Goal: Check status: Check status

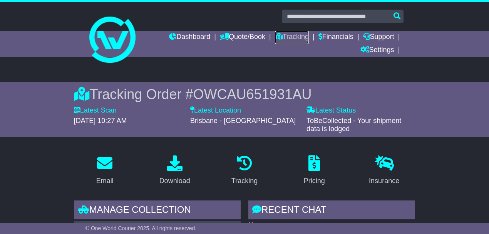
drag, startPoint x: 284, startPoint y: 40, endPoint x: 266, endPoint y: 45, distance: 17.8
click at [284, 40] on link "Tracking" at bounding box center [292, 37] width 34 height 13
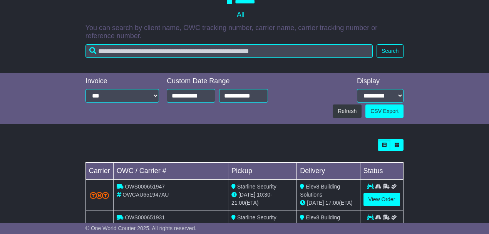
scroll to position [158, 0]
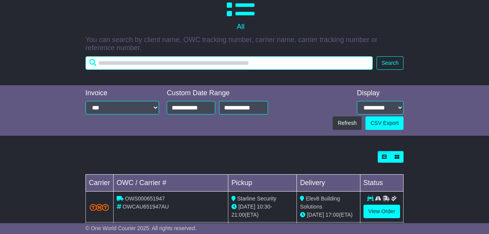
click at [255, 62] on input "text" at bounding box center [228, 62] width 287 height 13
type input "********"
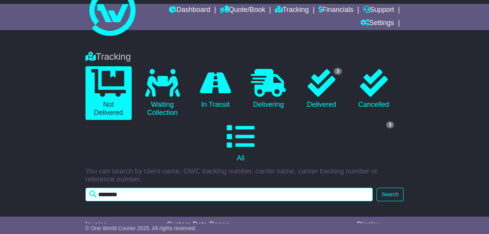
scroll to position [0, 0]
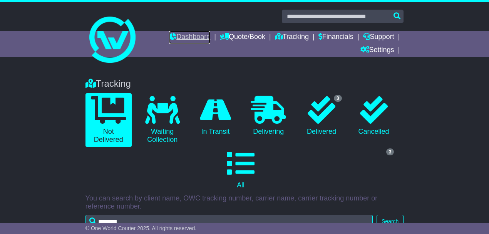
click at [169, 37] on link "Dashboard" at bounding box center [189, 37] width 41 height 13
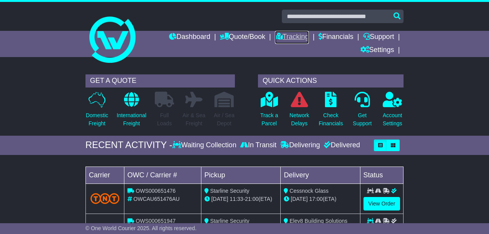
click at [276, 35] on icon at bounding box center [279, 36] width 8 height 7
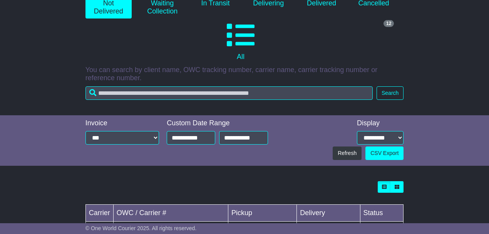
scroll to position [261, 0]
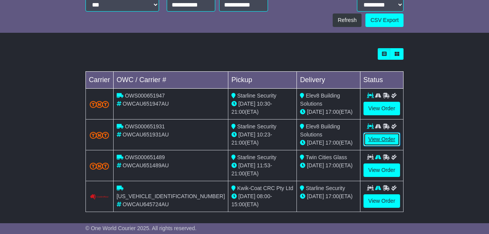
click at [375, 134] on link "View Order" at bounding box center [381, 138] width 37 height 13
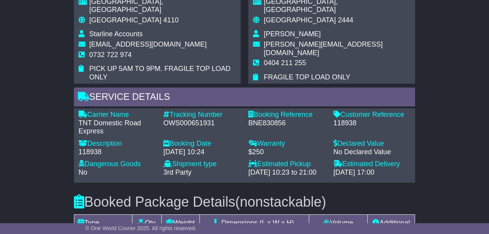
scroll to position [616, 0]
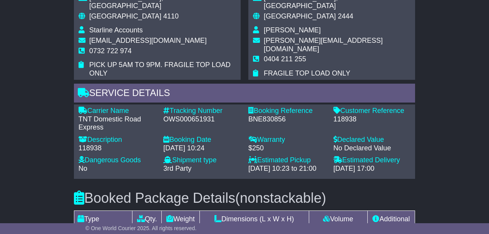
click at [90, 144] on div "118938" at bounding box center [117, 148] width 77 height 8
copy div "118938"
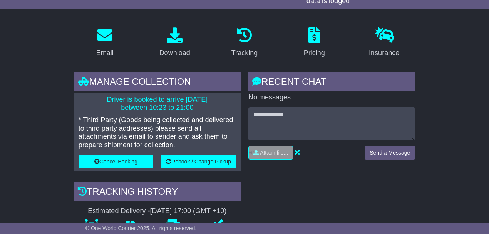
scroll to position [51, 0]
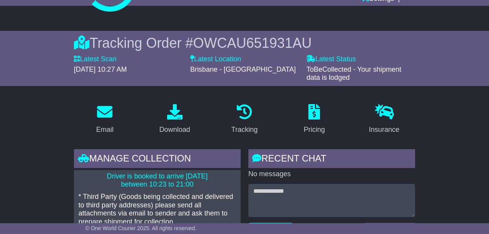
click at [228, 38] on span "OWCAU651931AU" at bounding box center [252, 43] width 119 height 16
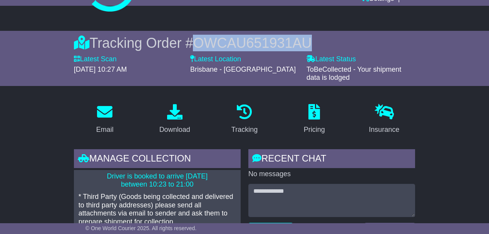
click at [228, 38] on span "OWCAU651931AU" at bounding box center [252, 43] width 119 height 16
copy span "OWCAU651931AU"
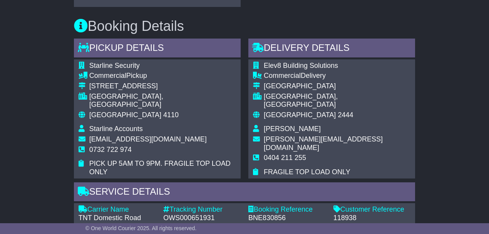
scroll to position [590, 0]
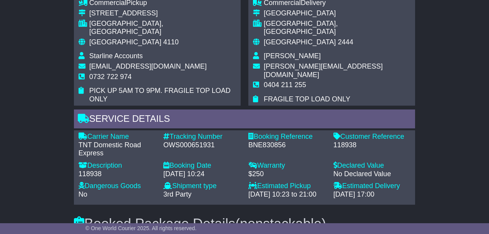
click at [94, 170] on div "118938" at bounding box center [117, 174] width 77 height 8
copy div "118938"
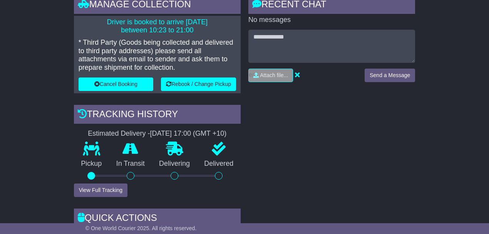
scroll to position [51, 0]
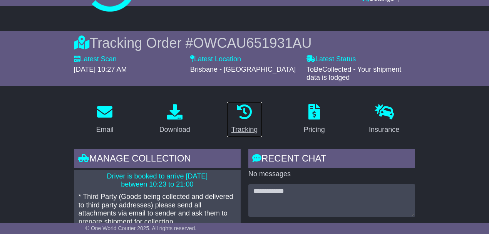
click at [245, 119] on p at bounding box center [244, 112] width 26 height 17
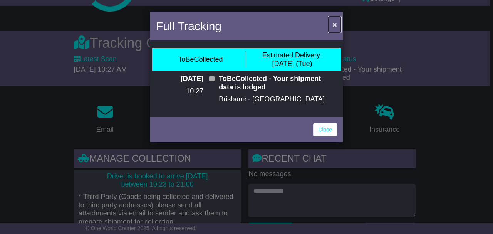
click at [333, 22] on span "×" at bounding box center [334, 24] width 5 height 9
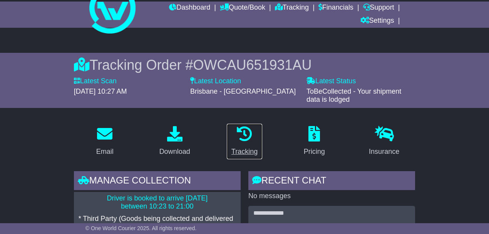
scroll to position [0, 0]
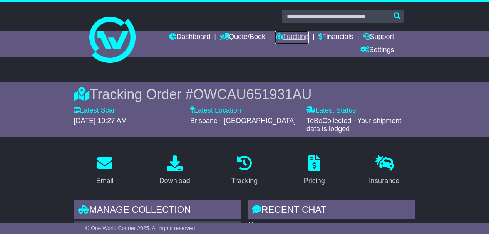
click at [275, 38] on icon at bounding box center [279, 36] width 8 height 7
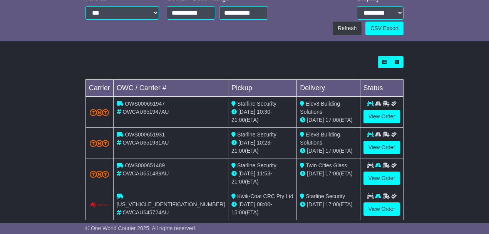
scroll to position [256, 0]
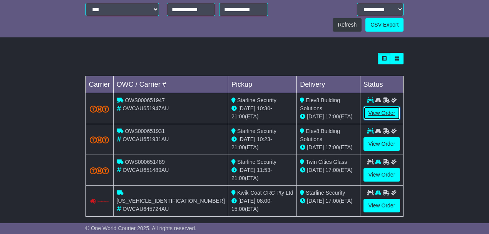
click at [377, 111] on link "View Order" at bounding box center [381, 112] width 37 height 13
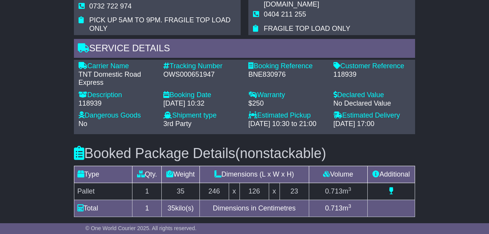
scroll to position [667, 0]
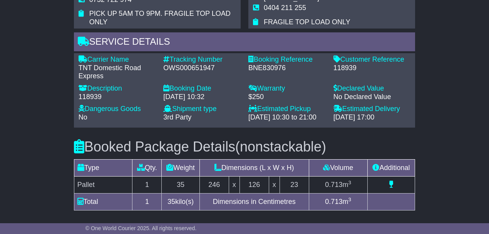
click at [90, 93] on div "118939" at bounding box center [117, 97] width 77 height 8
copy div "118939"
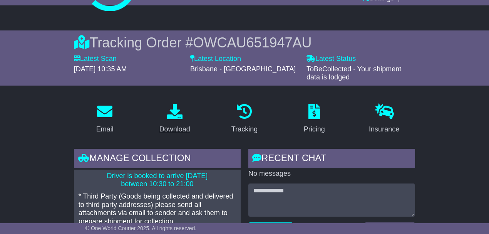
scroll to position [51, 0]
click at [214, 42] on span "OWCAU651947AU" at bounding box center [252, 43] width 119 height 16
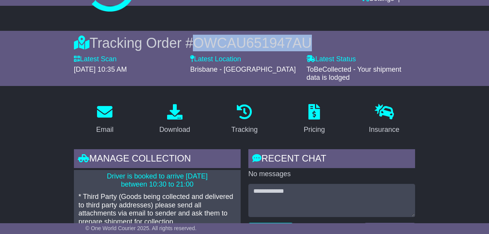
click at [214, 42] on span "OWCAU651947AU" at bounding box center [252, 43] width 119 height 16
copy span "OWCAU651947AU"
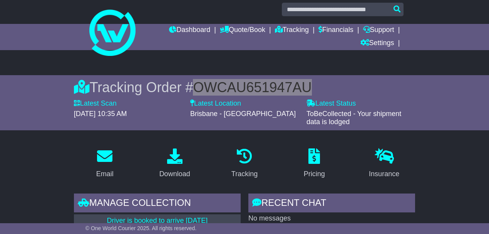
scroll to position [0, 0]
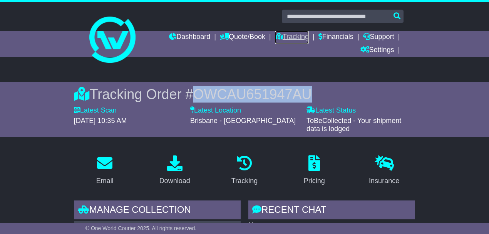
click at [288, 36] on link "Tracking" at bounding box center [292, 37] width 34 height 13
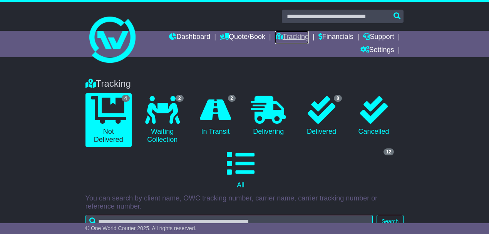
click at [283, 36] on link "Tracking" at bounding box center [292, 37] width 34 height 13
click at [438, 102] on div "Tracking 4 Not Delivered 2 Waiting Collection 2 In Transit 0 Delivering 8" at bounding box center [244, 156] width 489 height 173
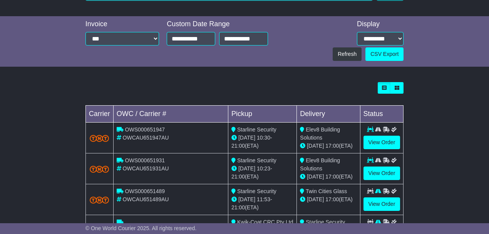
scroll to position [261, 0]
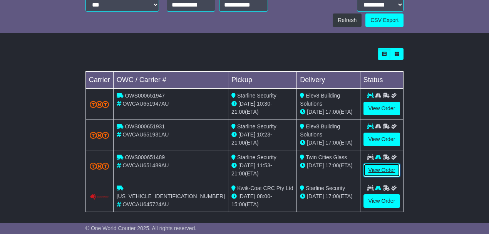
click at [382, 164] on link "View Order" at bounding box center [381, 169] width 37 height 13
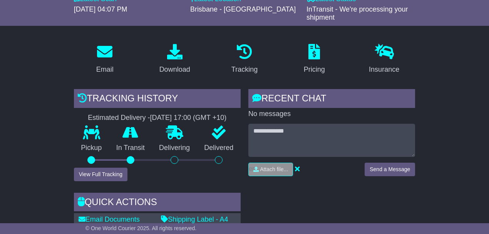
scroll to position [154, 0]
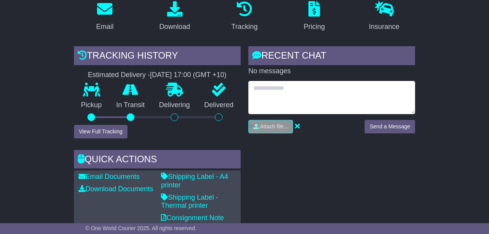
click at [276, 95] on textarea at bounding box center [331, 97] width 167 height 33
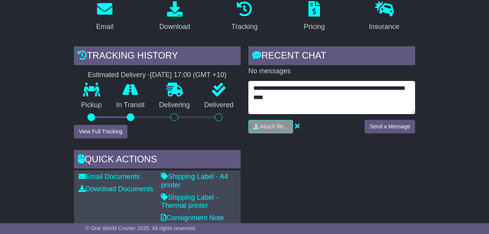
type textarea "**********"
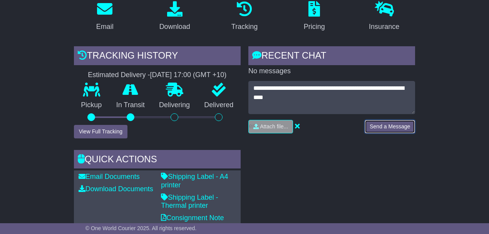
click at [380, 123] on button "Send a Message" at bounding box center [390, 126] width 50 height 13
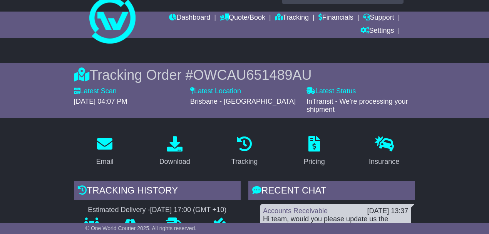
scroll to position [0, 0]
